Goal: Task Accomplishment & Management: Manage account settings

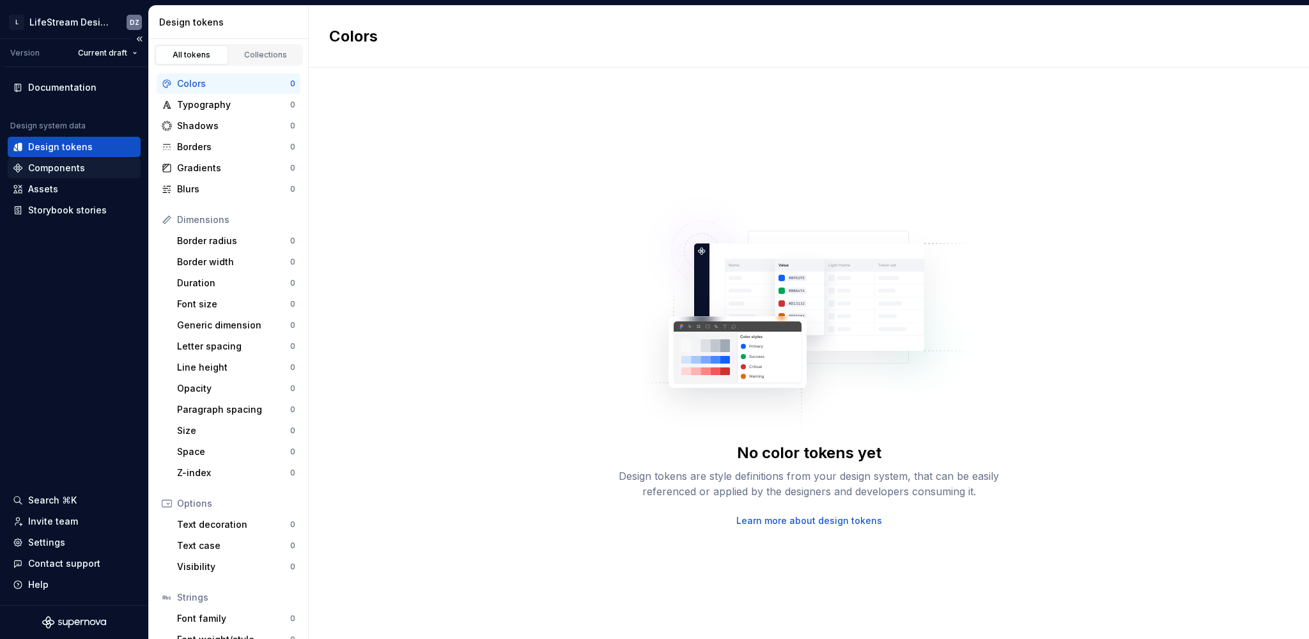
click at [68, 171] on div "Components" at bounding box center [56, 168] width 57 height 13
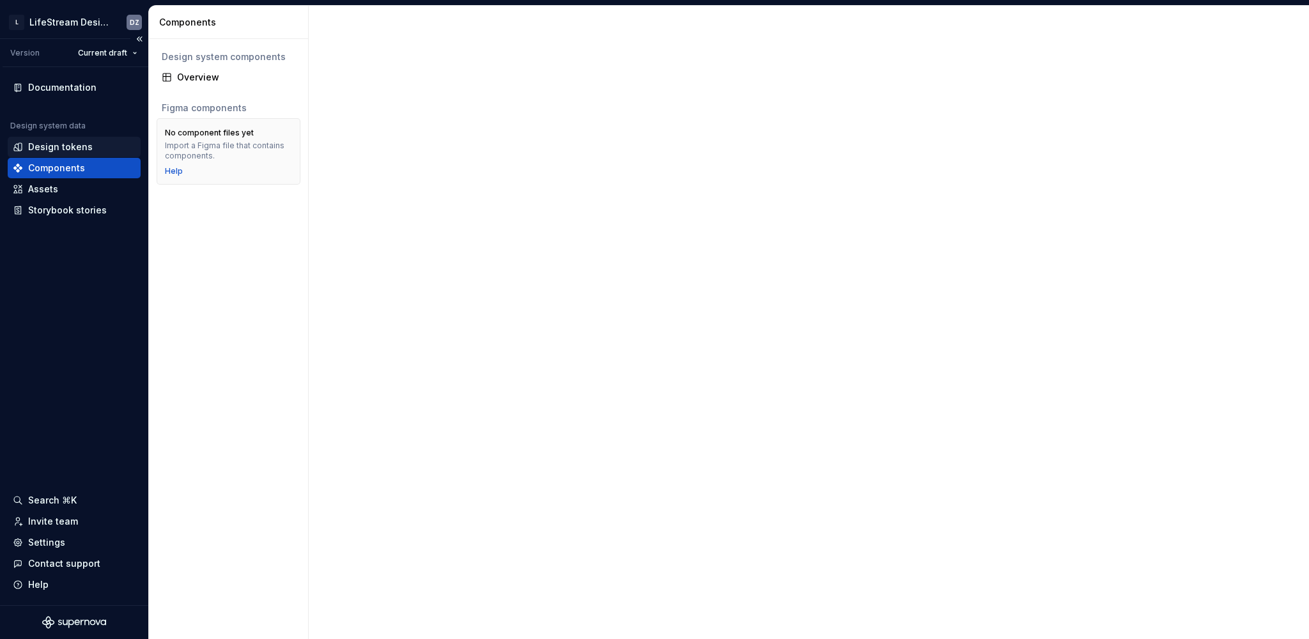
click at [67, 156] on div "Design tokens" at bounding box center [74, 147] width 133 height 20
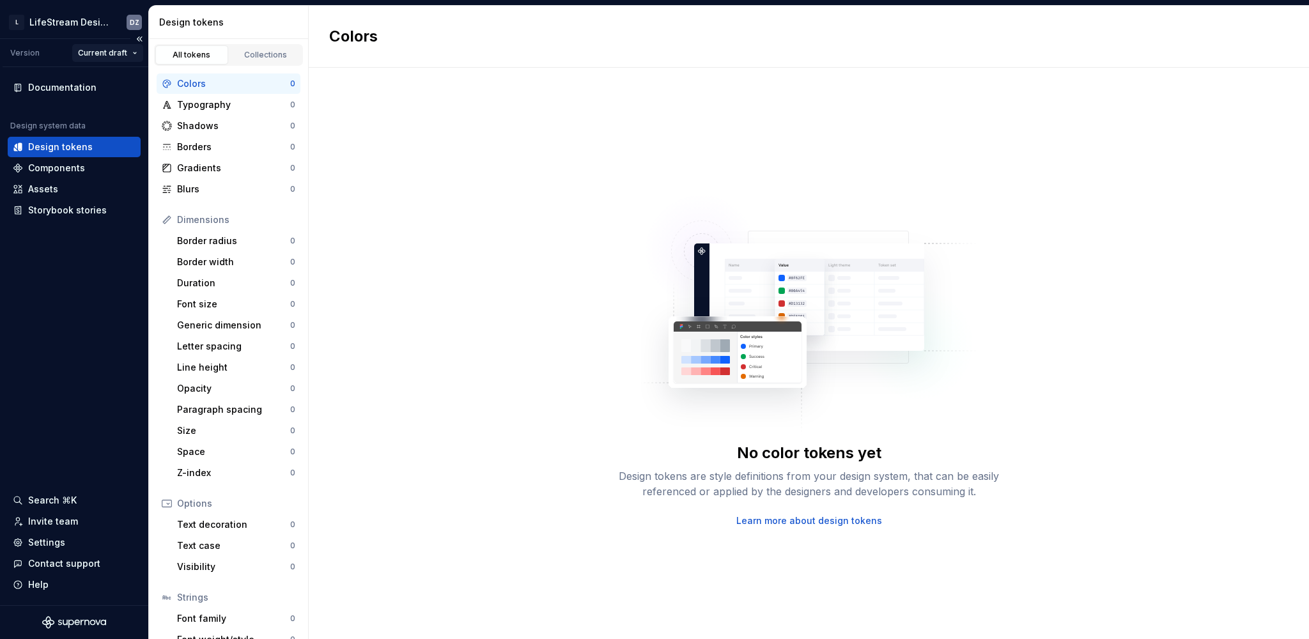
click at [98, 56] on html "L LifeStream Design Wiki DZ Version Current draft Documentation Design system d…" at bounding box center [654, 319] width 1309 height 639
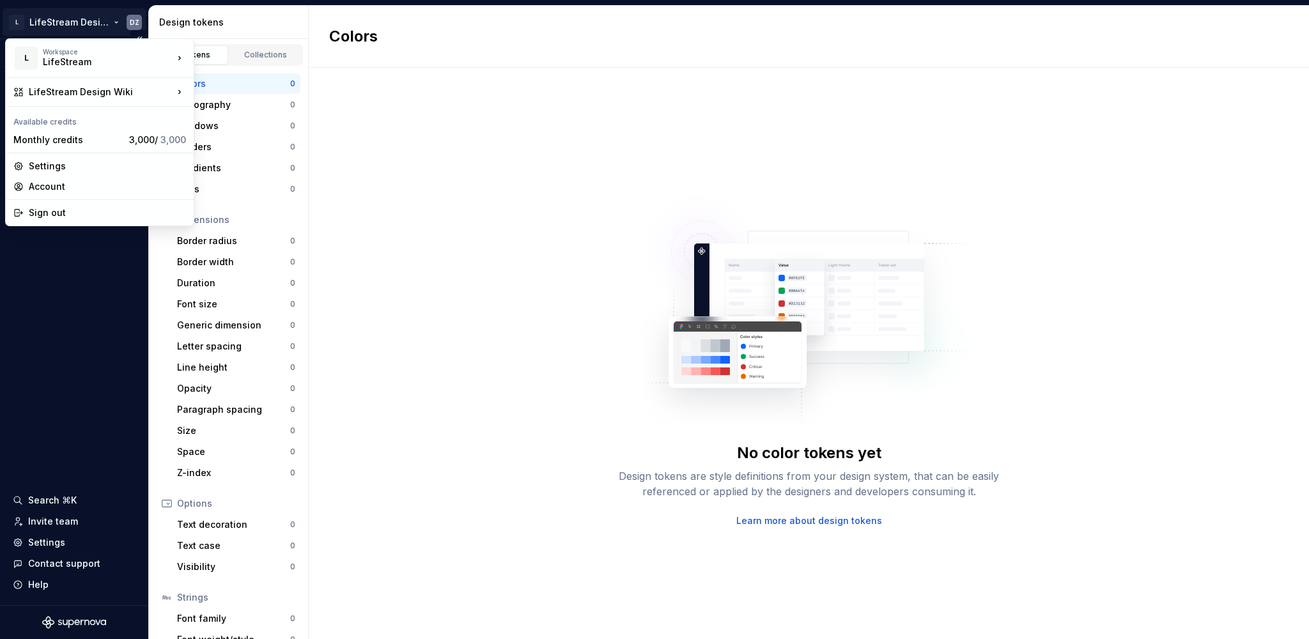
click at [87, 23] on html "L LifeStream Design Wiki DZ Version Current draft Documentation Design system d…" at bounding box center [654, 319] width 1309 height 639
click at [270, 117] on div "Rhizoma Design System" at bounding box center [268, 115] width 107 height 13
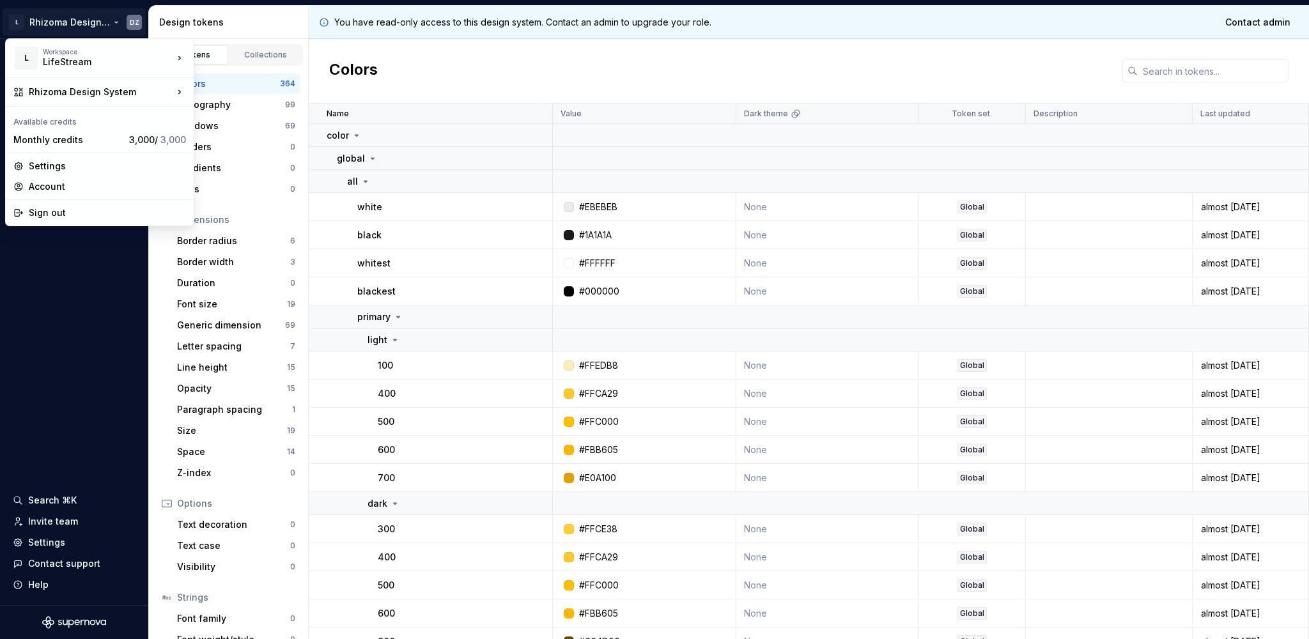
click at [65, 26] on html "L Rhizoma Design System DZ Documentation Design system data Design tokens Compo…" at bounding box center [654, 319] width 1309 height 639
click at [52, 169] on div "Settings" at bounding box center [107, 166] width 157 height 13
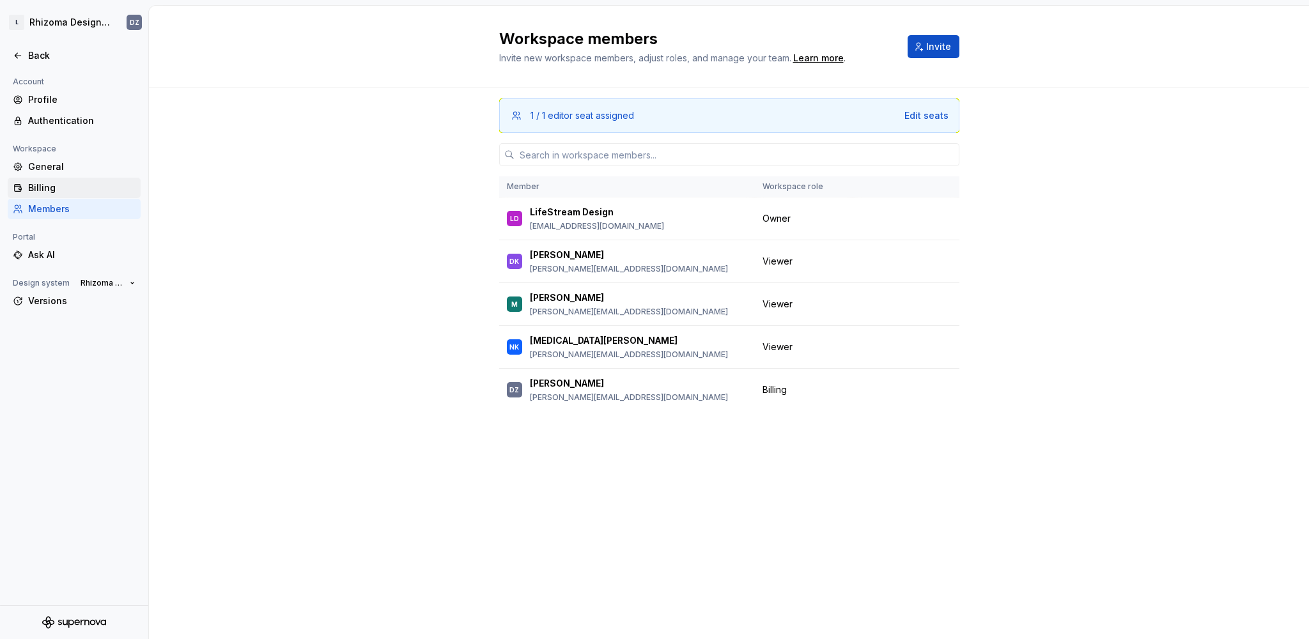
click at [70, 190] on div "Billing" at bounding box center [81, 187] width 107 height 13
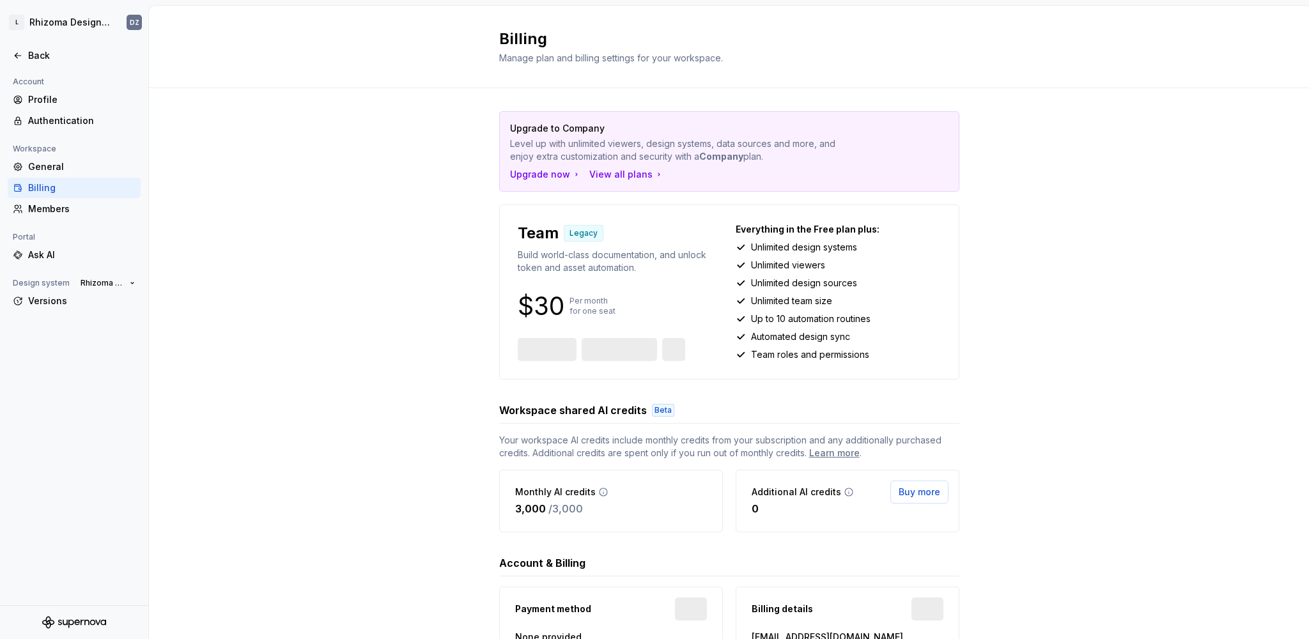
click at [758, 250] on p "Unlimited design systems" at bounding box center [804, 247] width 106 height 13
drag, startPoint x: 758, startPoint y: 250, endPoint x: 847, endPoint y: 250, distance: 89.5
click at [851, 249] on p "Unlimited design systems" at bounding box center [804, 247] width 106 height 13
click at [788, 252] on p "Unlimited design systems" at bounding box center [804, 247] width 106 height 13
drag, startPoint x: 788, startPoint y: 252, endPoint x: 831, endPoint y: 249, distance: 43.5
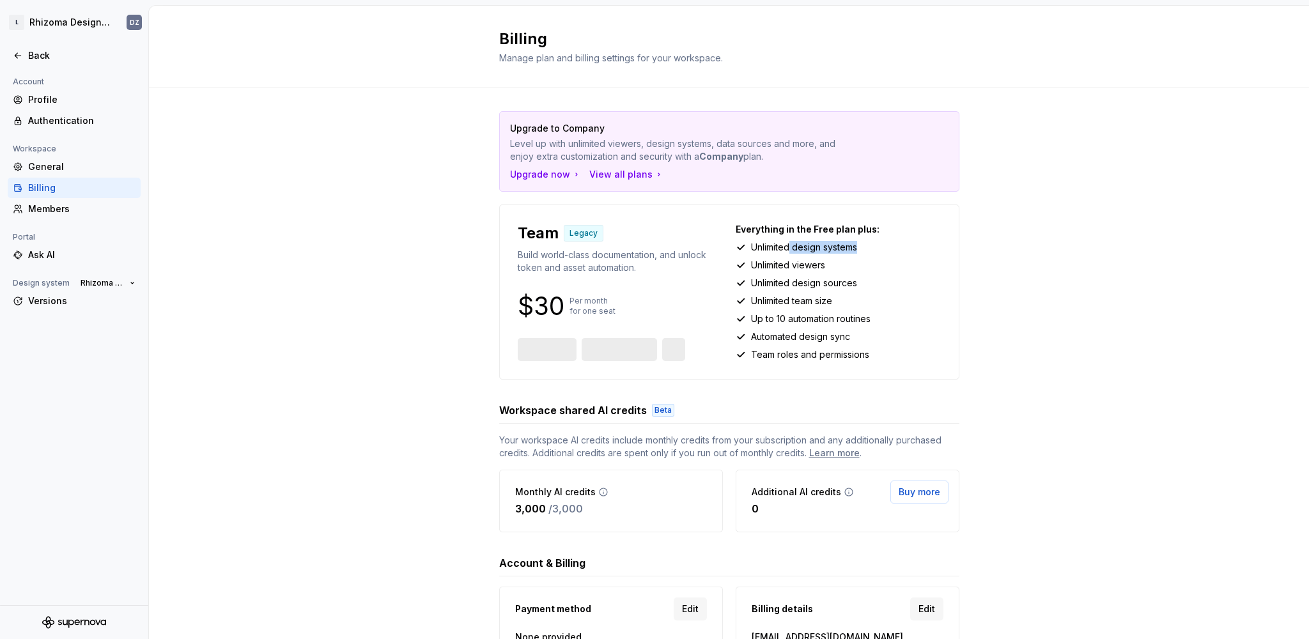
click at [836, 249] on p "Unlimited design systems" at bounding box center [804, 247] width 106 height 13
click at [792, 251] on p "Unlimited design systems" at bounding box center [804, 247] width 106 height 13
click at [764, 251] on p "Unlimited design systems" at bounding box center [804, 247] width 106 height 13
drag, startPoint x: 764, startPoint y: 251, endPoint x: 847, endPoint y: 251, distance: 83.1
click at [848, 251] on p "Unlimited design systems" at bounding box center [804, 247] width 106 height 13
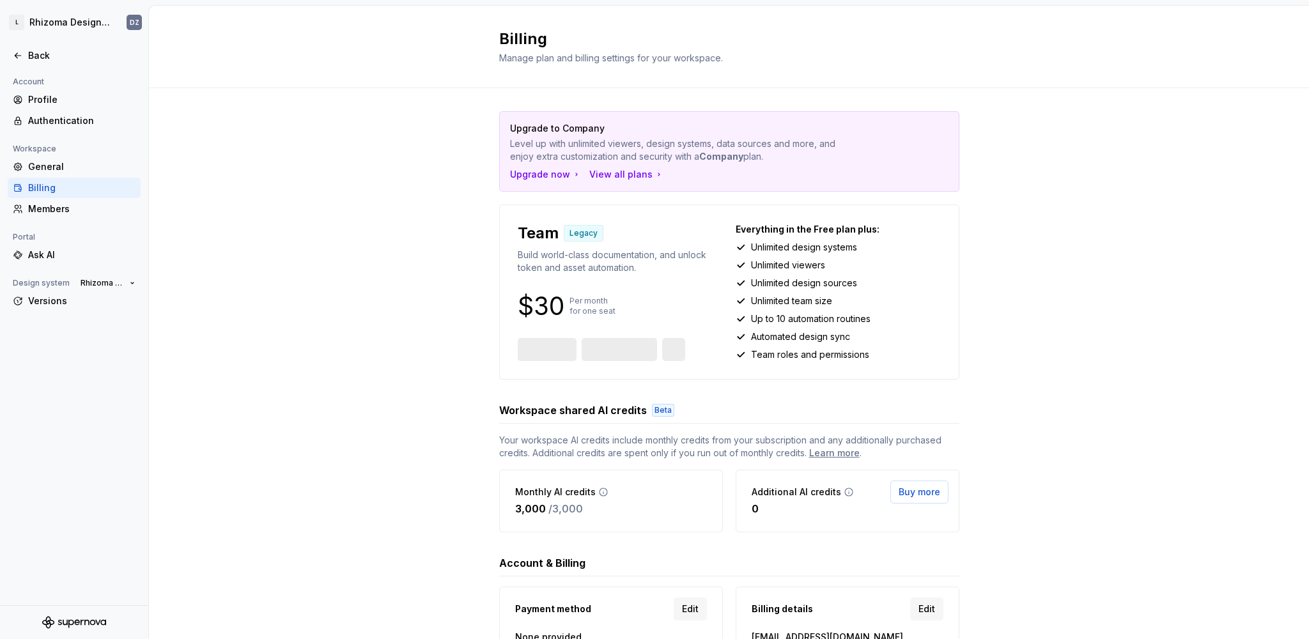
click at [834, 257] on div "Everything in the Free plan plus: Unlimited design systems Unlimited viewers Un…" at bounding box center [838, 292] width 205 height 138
click at [516, 141] on p "Level up with unlimited viewers, design systems, data sources and more, and enj…" at bounding box center [684, 150] width 349 height 26
drag, startPoint x: 516, startPoint y: 141, endPoint x: 757, endPoint y: 141, distance: 240.3
click at [760, 139] on p "Level up with unlimited viewers, design systems, data sources and more, and enj…" at bounding box center [684, 150] width 349 height 26
click at [676, 163] on div "Upgrade to Company Level up with unlimited viewers, design systems, data source…" at bounding box center [729, 151] width 459 height 79
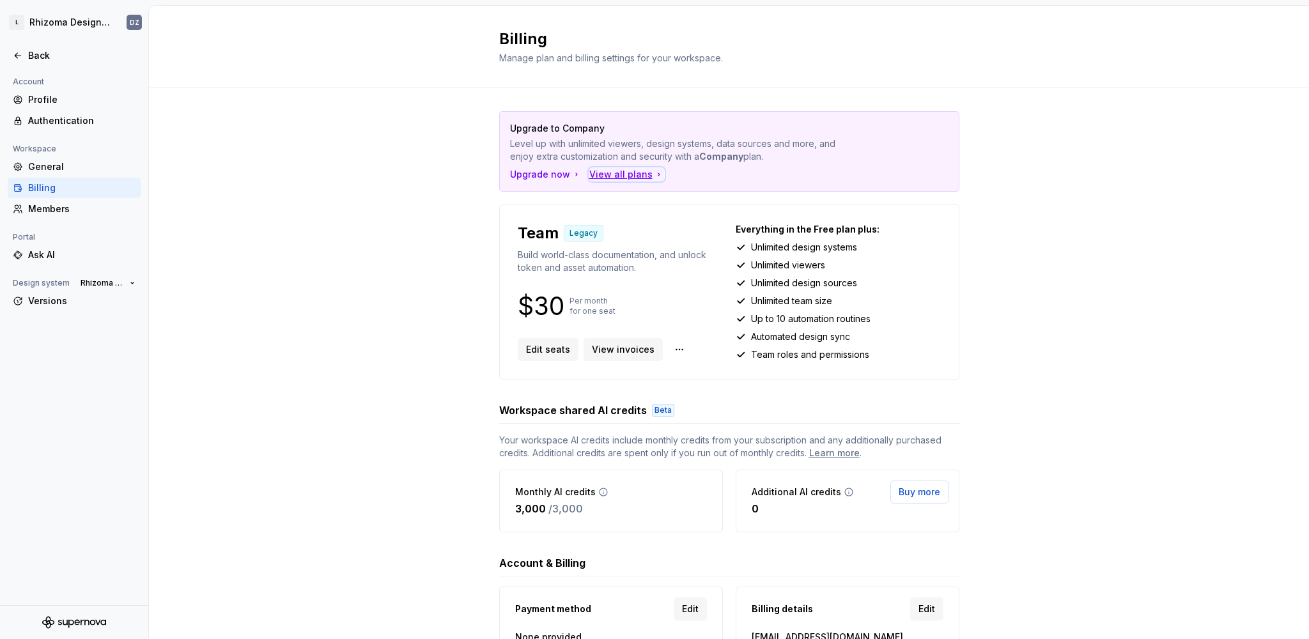
click at [654, 176] on icon "button" at bounding box center [659, 174] width 10 height 10
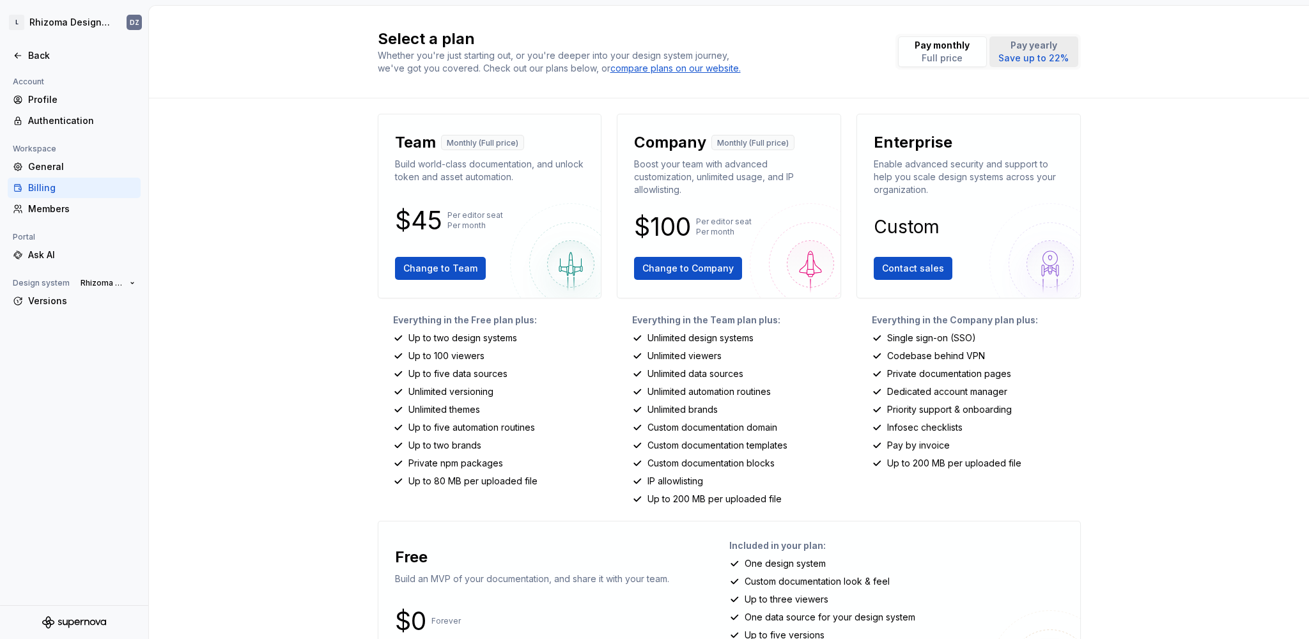
click at [1027, 42] on p "Pay yearly" at bounding box center [1033, 45] width 70 height 13
click at [954, 49] on p "Pay monthly" at bounding box center [941, 45] width 55 height 13
click at [472, 358] on p "Up to 100 viewers" at bounding box center [446, 356] width 76 height 13
drag, startPoint x: 472, startPoint y: 358, endPoint x: 413, endPoint y: 342, distance: 61.5
click at [413, 342] on div "Everything in the Free plan plus: Up to two design systems Up to 100 viewers Up…" at bounding box center [490, 410] width 224 height 192
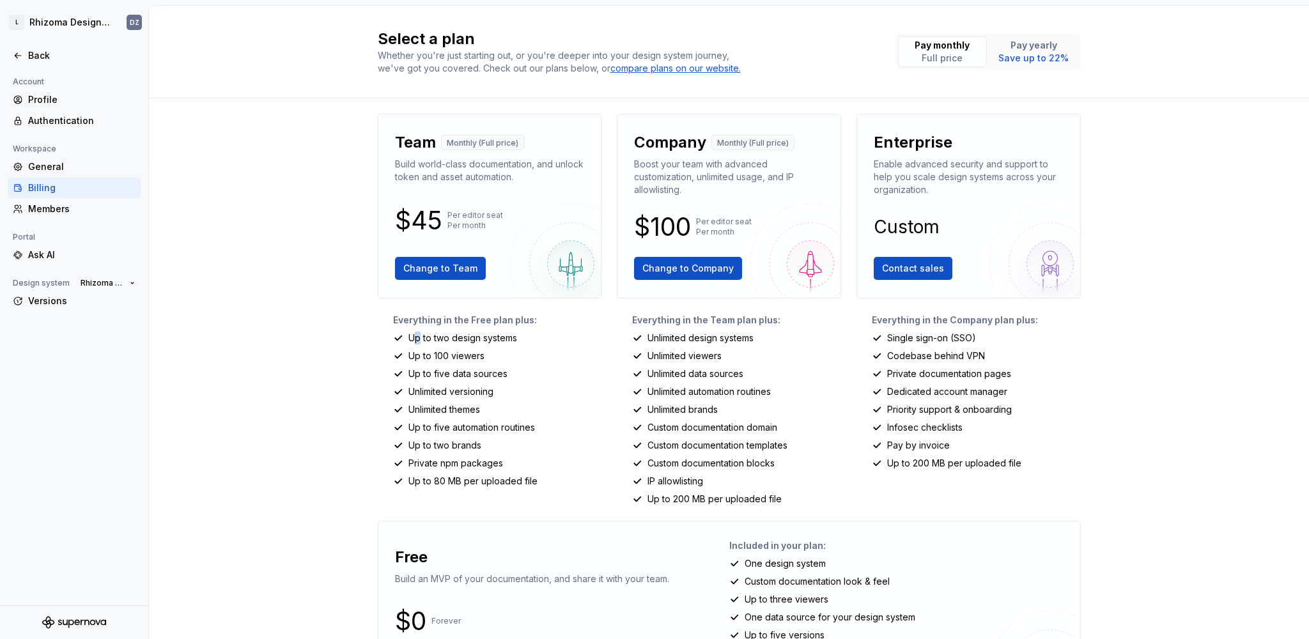
click at [413, 342] on p "Up to two design systems" at bounding box center [462, 338] width 109 height 13
drag, startPoint x: 413, startPoint y: 343, endPoint x: 482, endPoint y: 366, distance: 73.6
click at [482, 366] on div "Everything in the Free plan plus: Up to two design systems Up to 100 viewers Up…" at bounding box center [490, 410] width 224 height 192
click at [412, 337] on p "Up to two design systems" at bounding box center [462, 338] width 109 height 13
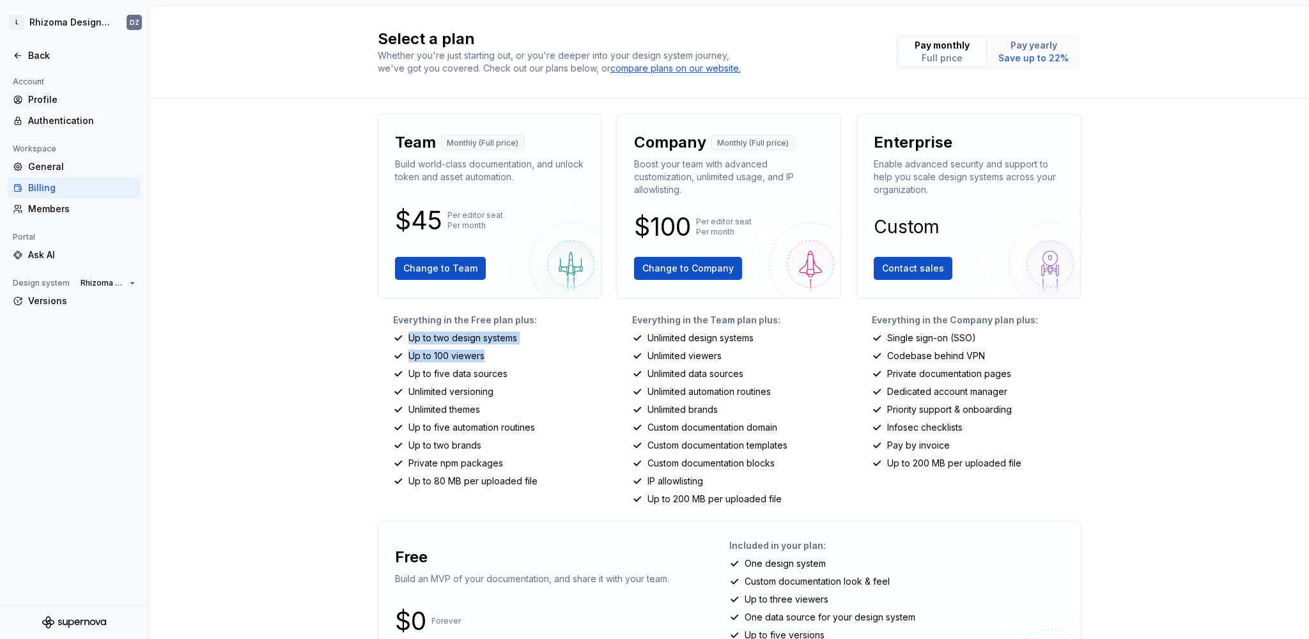
drag, startPoint x: 412, startPoint y: 337, endPoint x: 481, endPoint y: 357, distance: 71.6
click at [481, 356] on div "Everything in the Free plan plus: Up to two design systems Up to 100 viewers Up…" at bounding box center [490, 410] width 224 height 192
click at [481, 357] on p "Up to 100 viewers" at bounding box center [446, 356] width 76 height 13
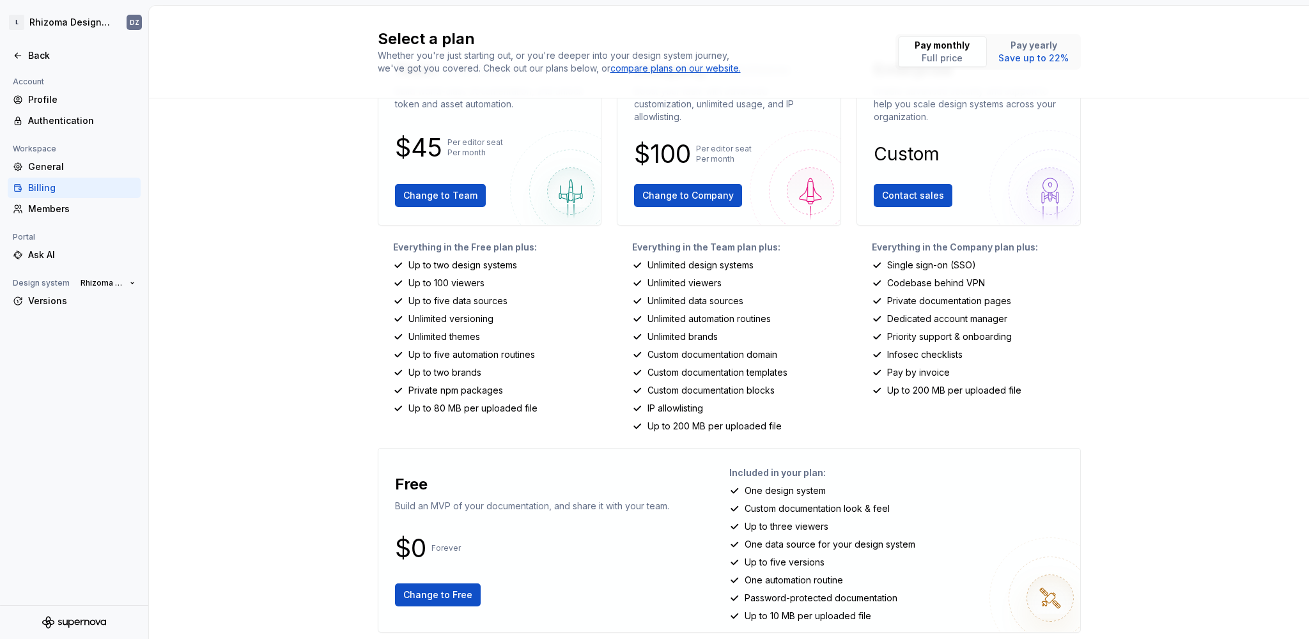
scroll to position [87, 0]
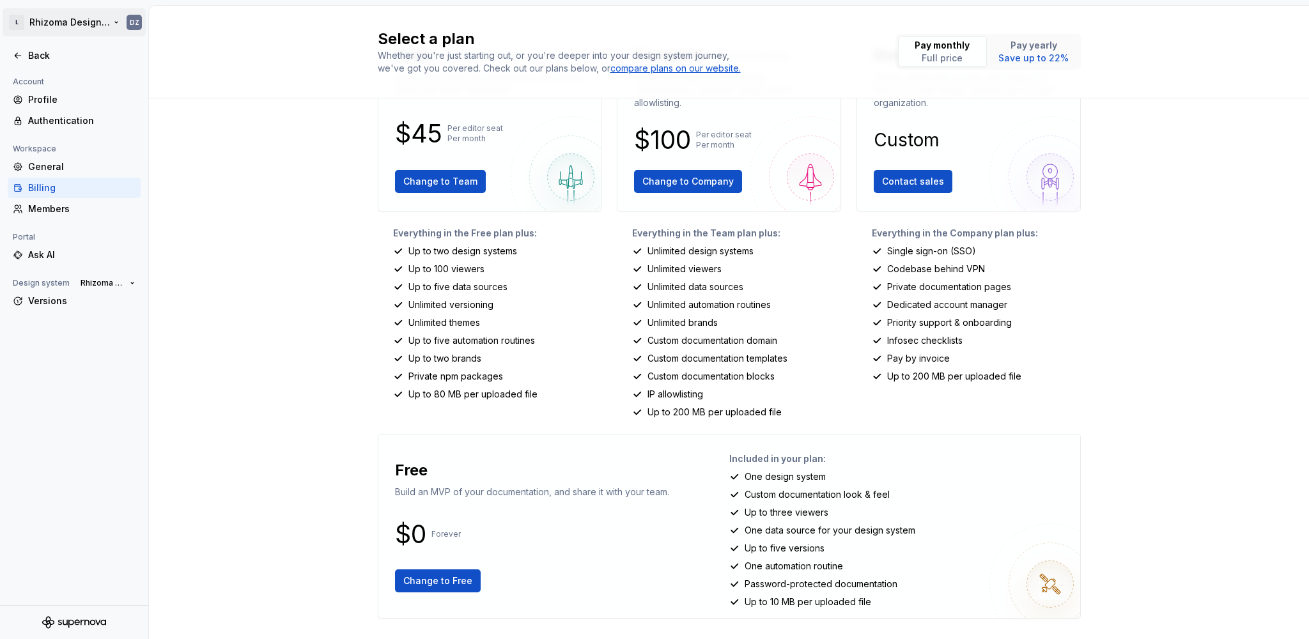
click at [53, 28] on html "L Rhizoma Design System DZ Back Account Profile Authentication Workspace Genera…" at bounding box center [654, 319] width 1309 height 639
click at [53, 27] on html "L Rhizoma Design System DZ Back Account Profile Authentication Workspace Genera…" at bounding box center [654, 319] width 1309 height 639
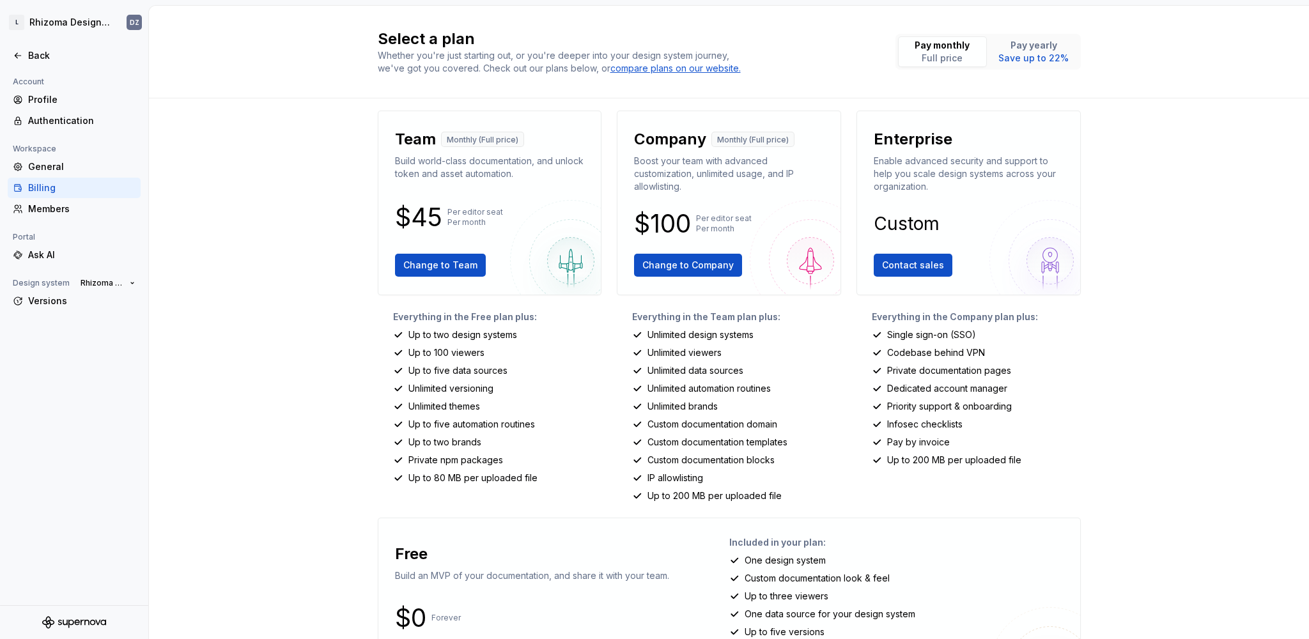
scroll to position [0, 0]
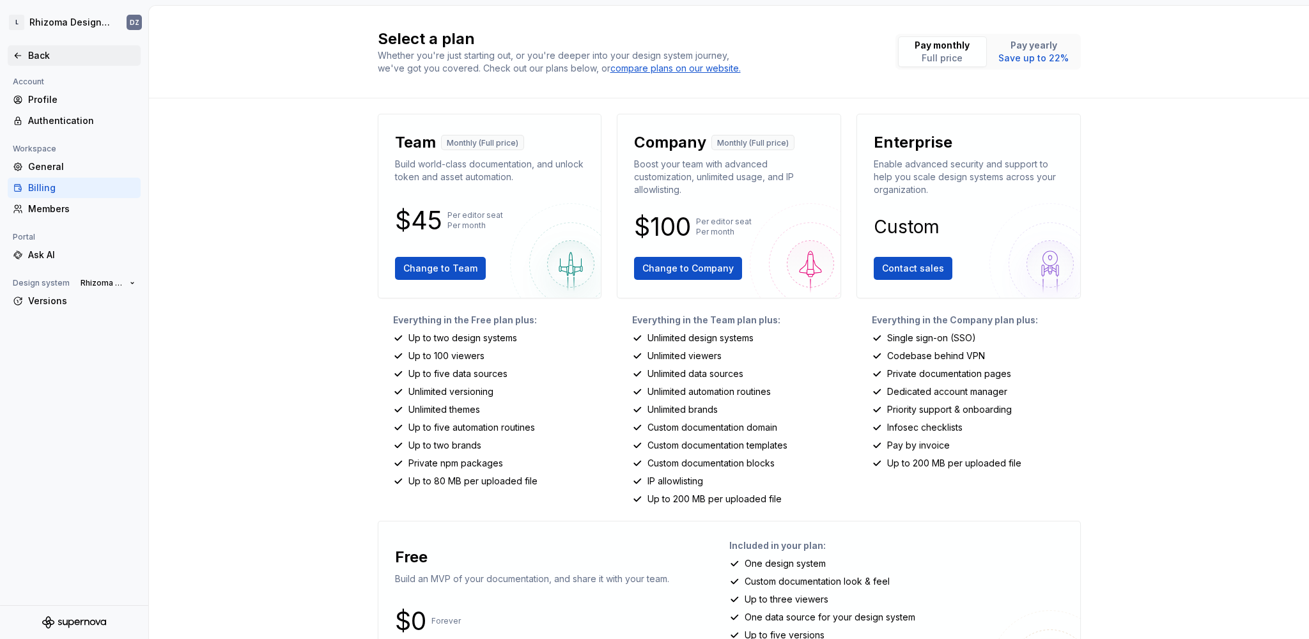
click at [40, 54] on div "Back" at bounding box center [81, 55] width 107 height 13
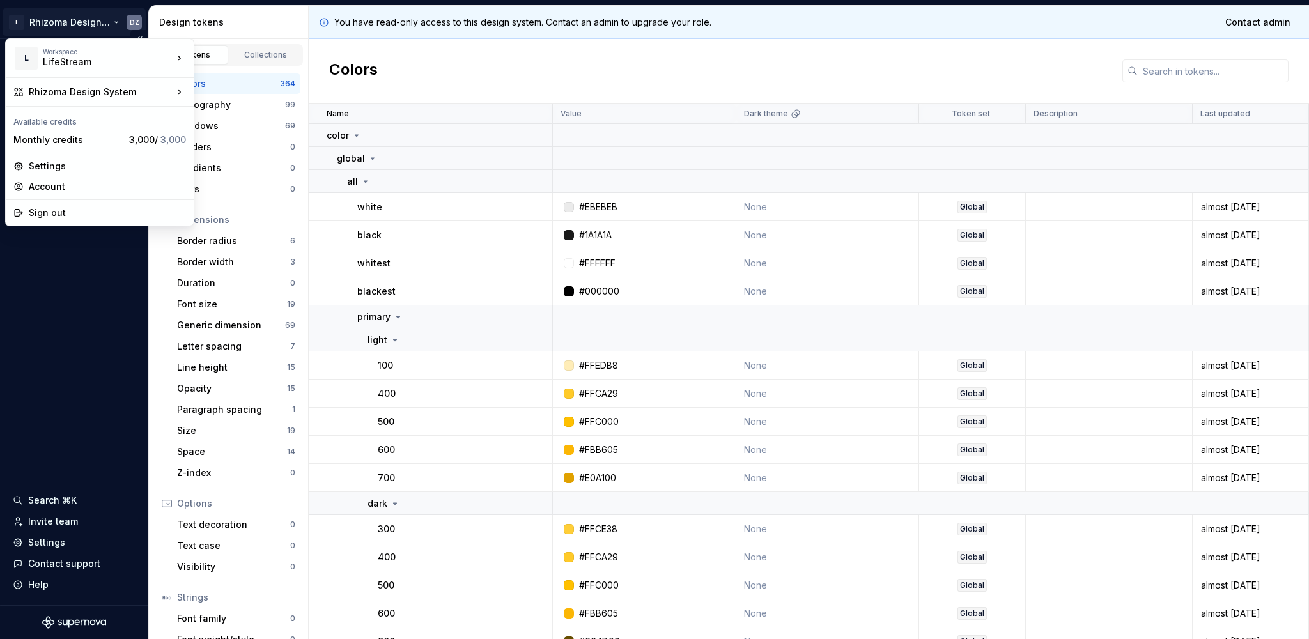
click at [61, 12] on html "L Rhizoma Design System DZ Documentation Design system data Design tokens Compo…" at bounding box center [654, 319] width 1309 height 639
click at [64, 24] on html "L Rhizoma Design System DZ Documentation Design system data Design tokens Compo…" at bounding box center [654, 319] width 1309 height 639
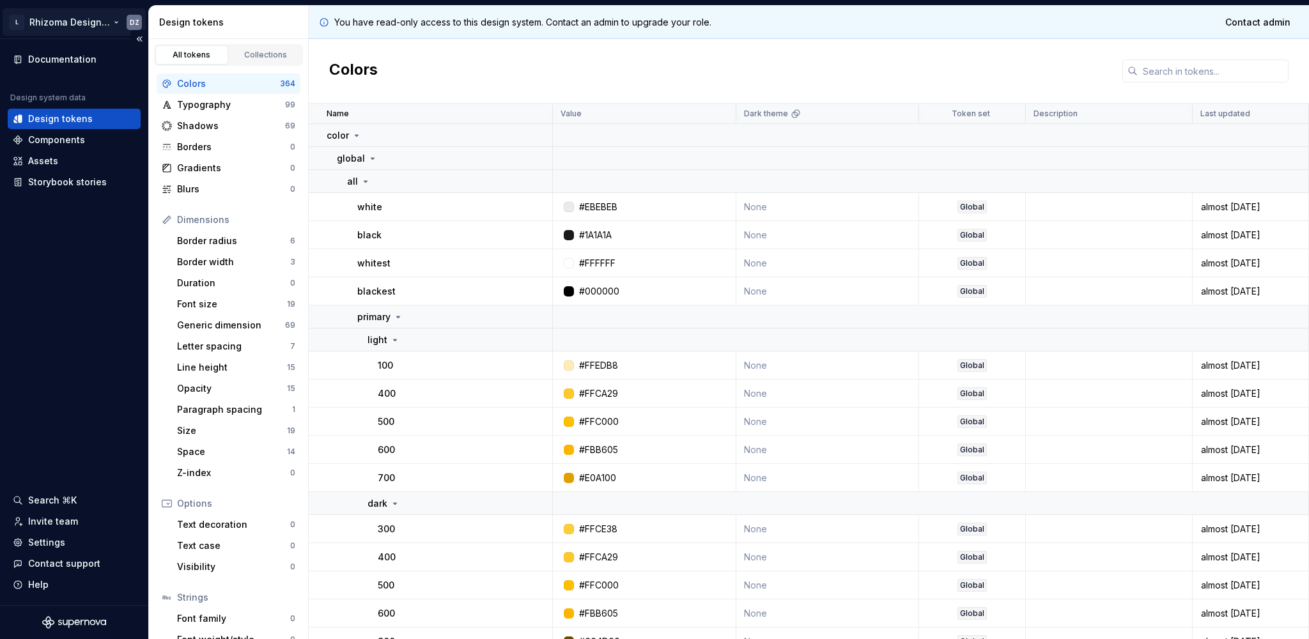
click at [68, 27] on html "L Rhizoma Design System DZ Documentation Design system data Design tokens Compo…" at bounding box center [654, 319] width 1309 height 639
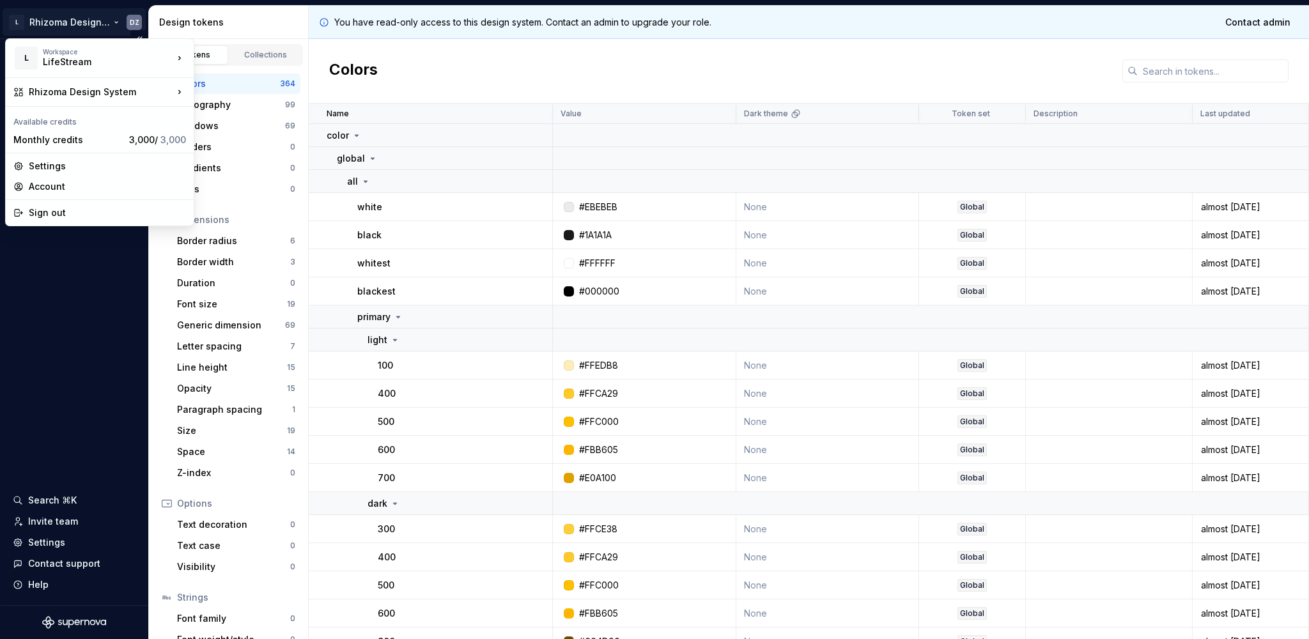
click at [71, 281] on html "L Rhizoma Design System DZ Documentation Design system data Design tokens Compo…" at bounding box center [654, 319] width 1309 height 639
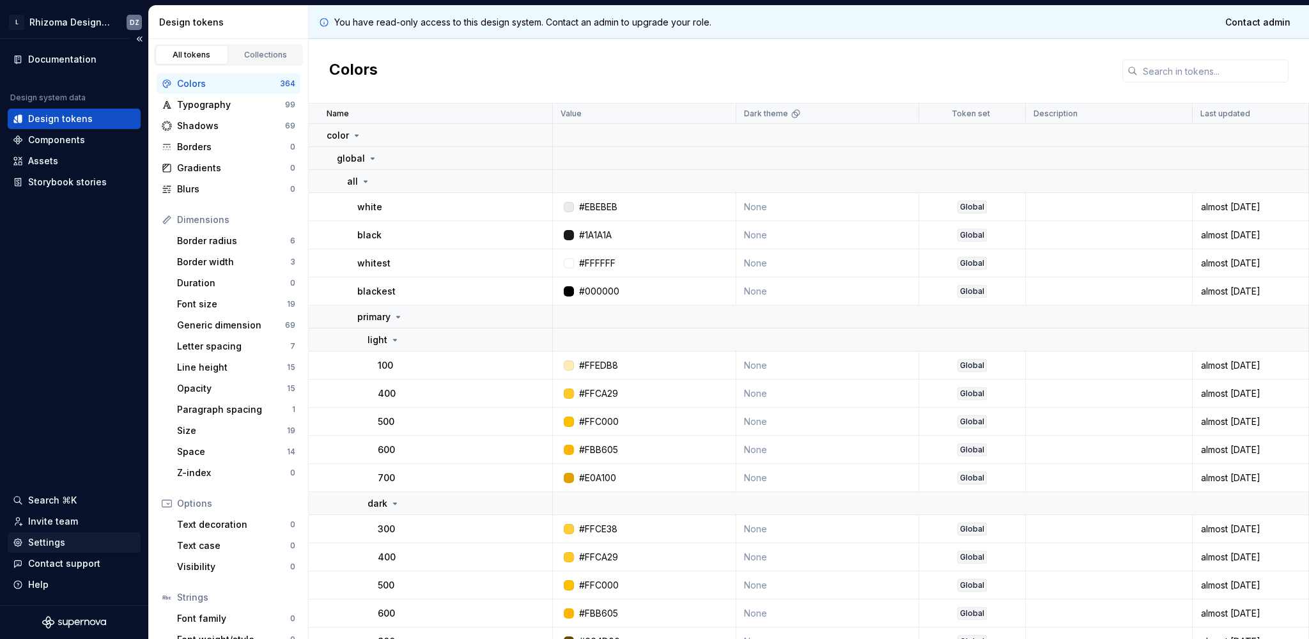
click at [86, 539] on div "Settings" at bounding box center [74, 542] width 123 height 13
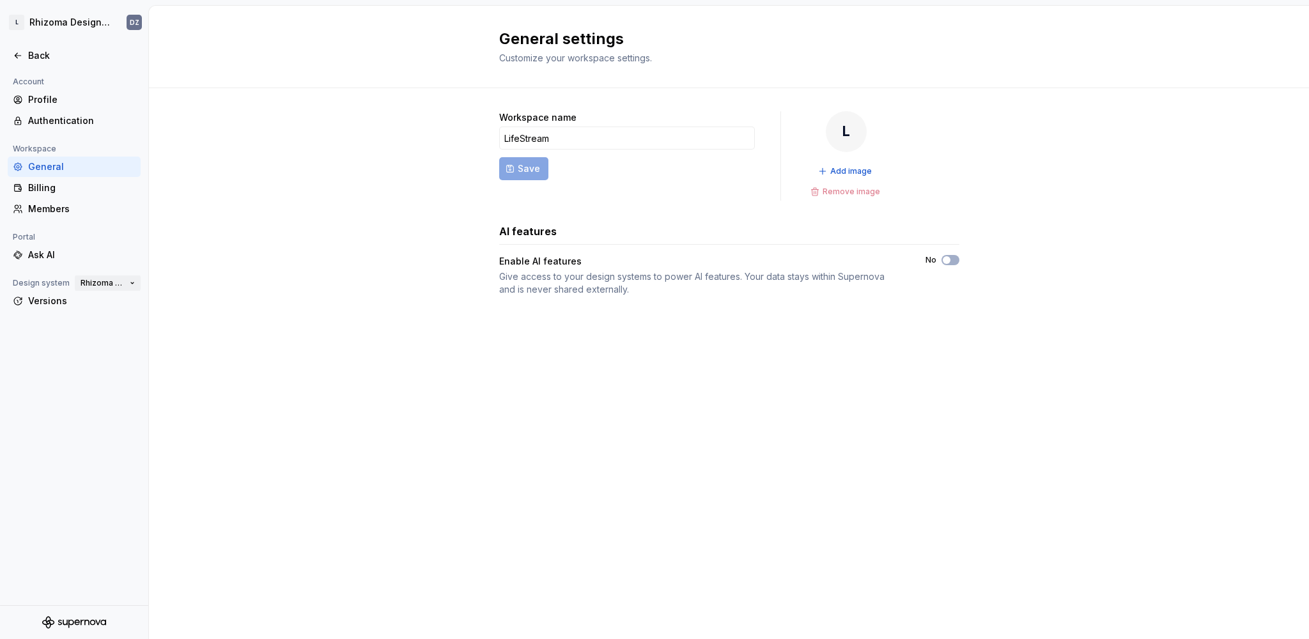
click at [100, 284] on span "Rhizoma Design System" at bounding box center [103, 283] width 44 height 10
click at [52, 303] on div "Versions" at bounding box center [81, 301] width 107 height 13
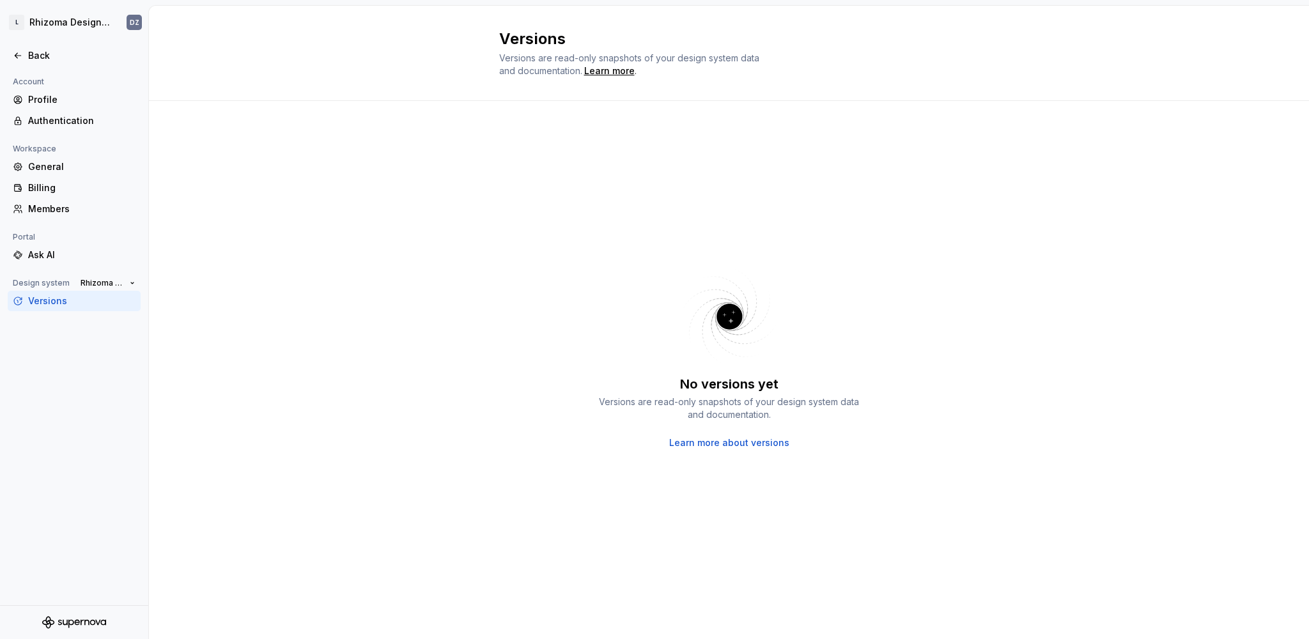
drag, startPoint x: 50, startPoint y: 285, endPoint x: 50, endPoint y: 304, distance: 18.5
click at [50, 286] on div "Design system" at bounding box center [41, 282] width 67 height 15
click at [50, 304] on div "Versions" at bounding box center [81, 301] width 107 height 13
click at [21, 56] on icon at bounding box center [18, 55] width 10 height 10
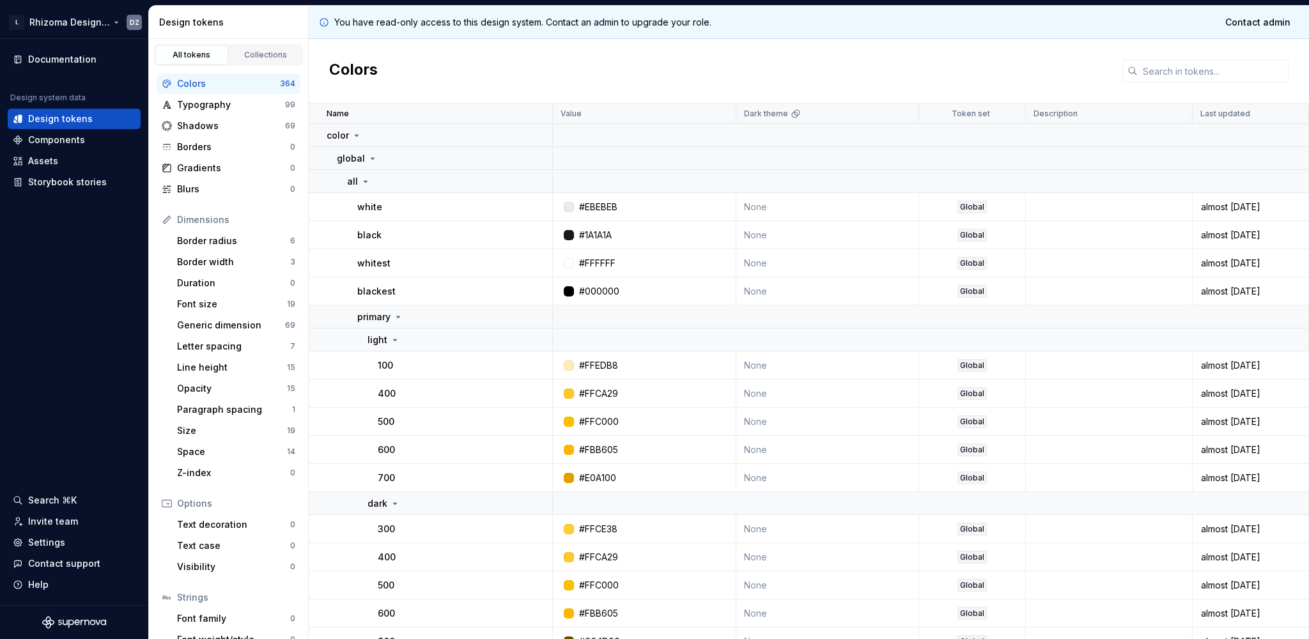
click at [70, 23] on html "L Rhizoma Design System DZ Documentation Design system data Design tokens Compo…" at bounding box center [654, 319] width 1309 height 639
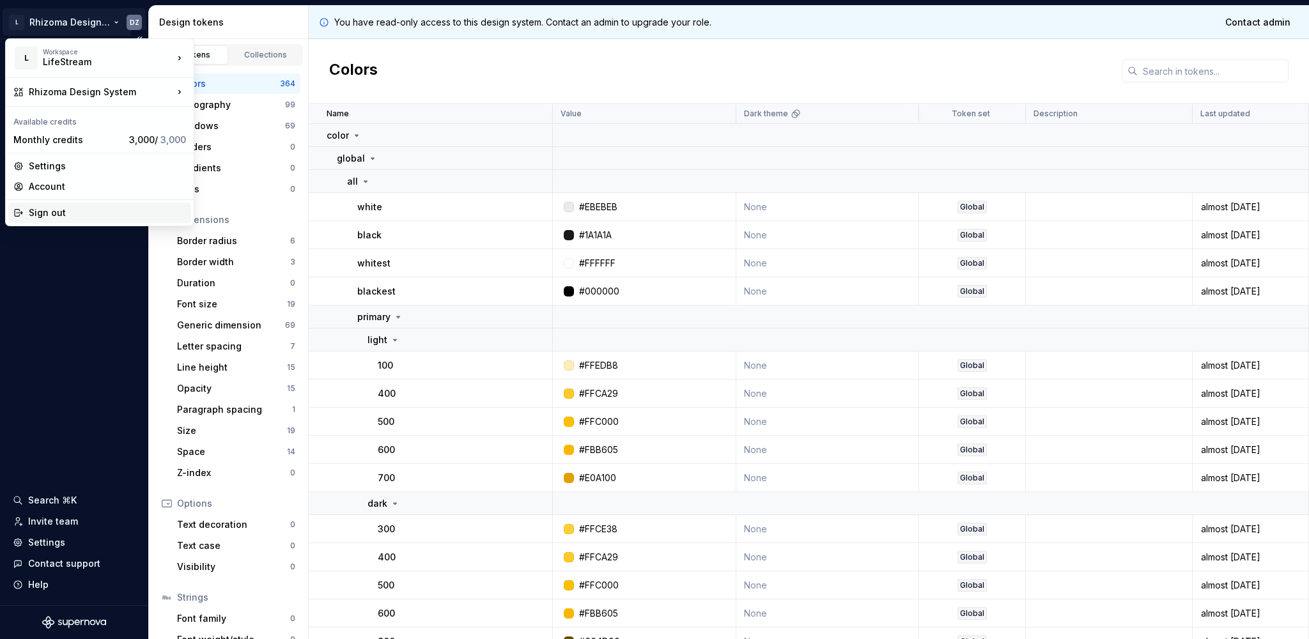
click at [52, 219] on div "Sign out" at bounding box center [107, 212] width 157 height 13
